Goal: Transaction & Acquisition: Book appointment/travel/reservation

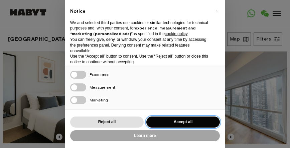
click at [163, 124] on button "Accept all" at bounding box center [183, 121] width 74 height 11
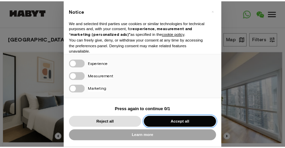
scroll to position [16, 0]
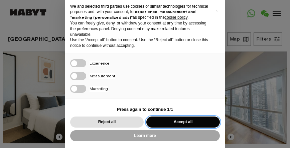
click at [177, 120] on button "Accept all" at bounding box center [183, 121] width 74 height 11
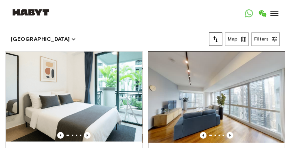
scroll to position [0, 0]
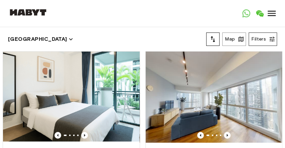
click at [266, 38] on button "Filters" at bounding box center [263, 38] width 28 height 13
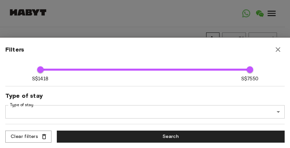
scroll to position [67, 0]
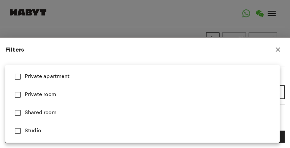
click at [87, 52] on div at bounding box center [145, 74] width 290 height 148
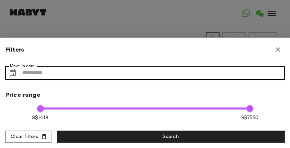
scroll to position [0, 0]
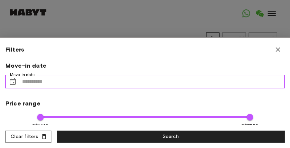
click at [264, 77] on input "Move-in date" at bounding box center [153, 81] width 263 height 13
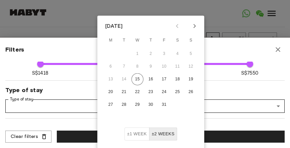
scroll to position [100, 0]
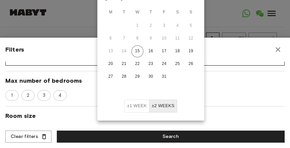
click at [264, 77] on span "Max number of bedrooms" at bounding box center [145, 81] width 280 height 8
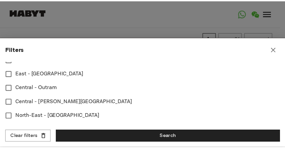
scroll to position [397, 0]
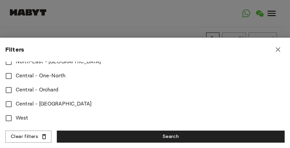
click at [232, 18] on div at bounding box center [145, 74] width 290 height 148
type input "****"
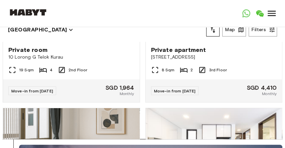
scroll to position [0, 0]
